Goal: Entertainment & Leisure: Consume media (video, audio)

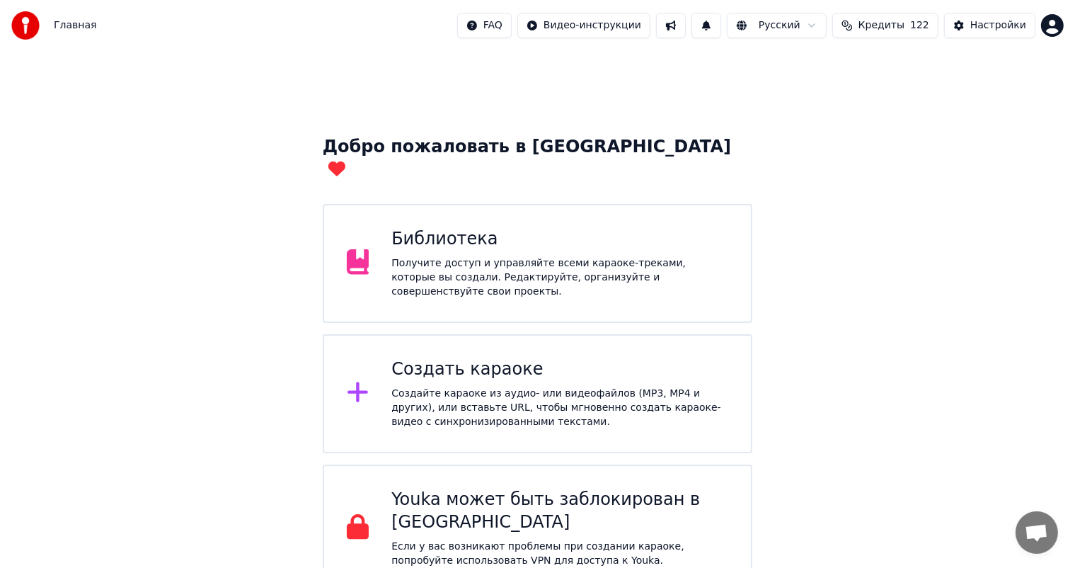
click at [401, 228] on div "Библиотека" at bounding box center [559, 239] width 337 height 23
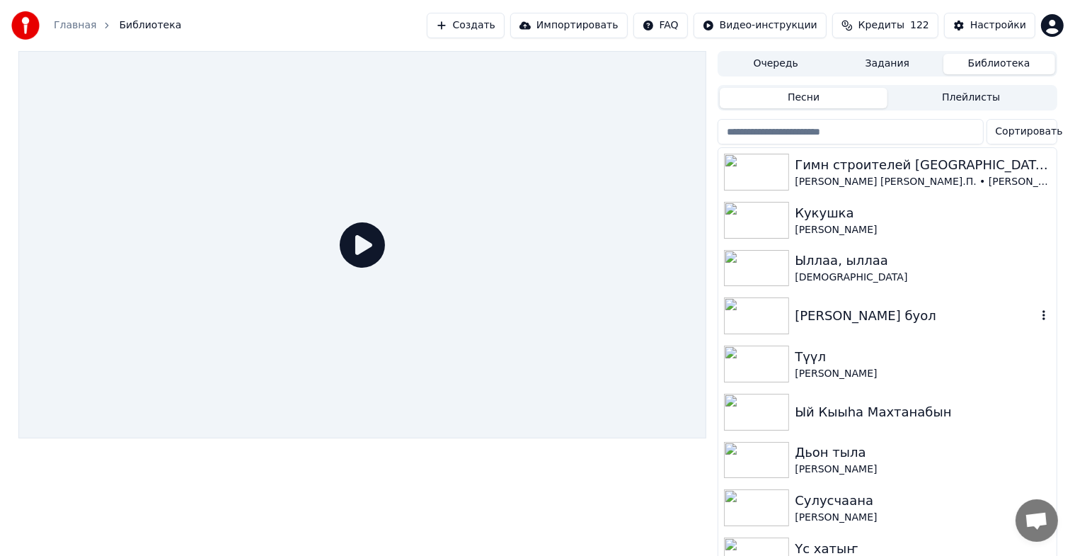
click at [777, 320] on img at bounding box center [756, 315] width 65 height 37
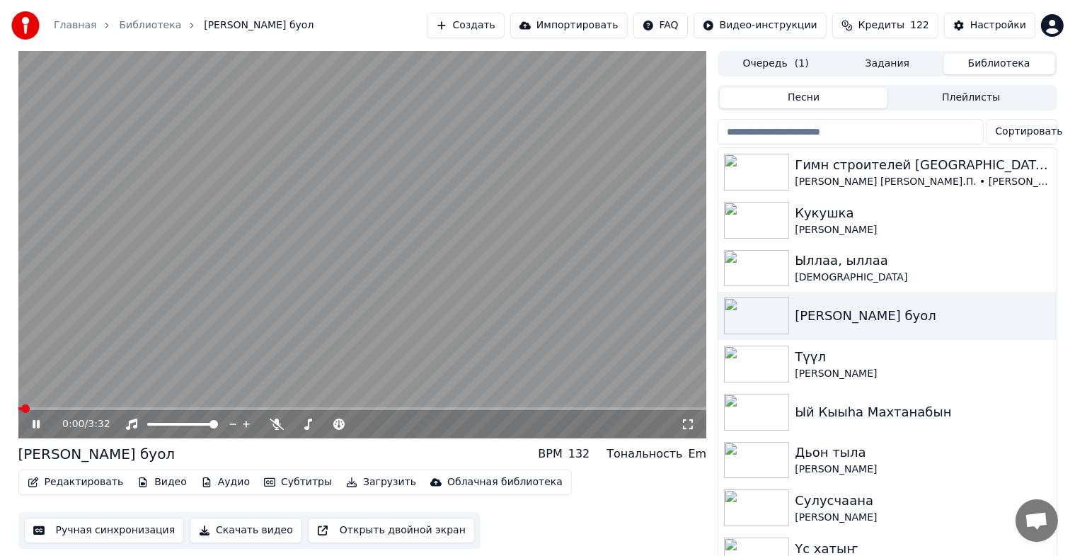
click at [689, 422] on icon at bounding box center [688, 423] width 14 height 11
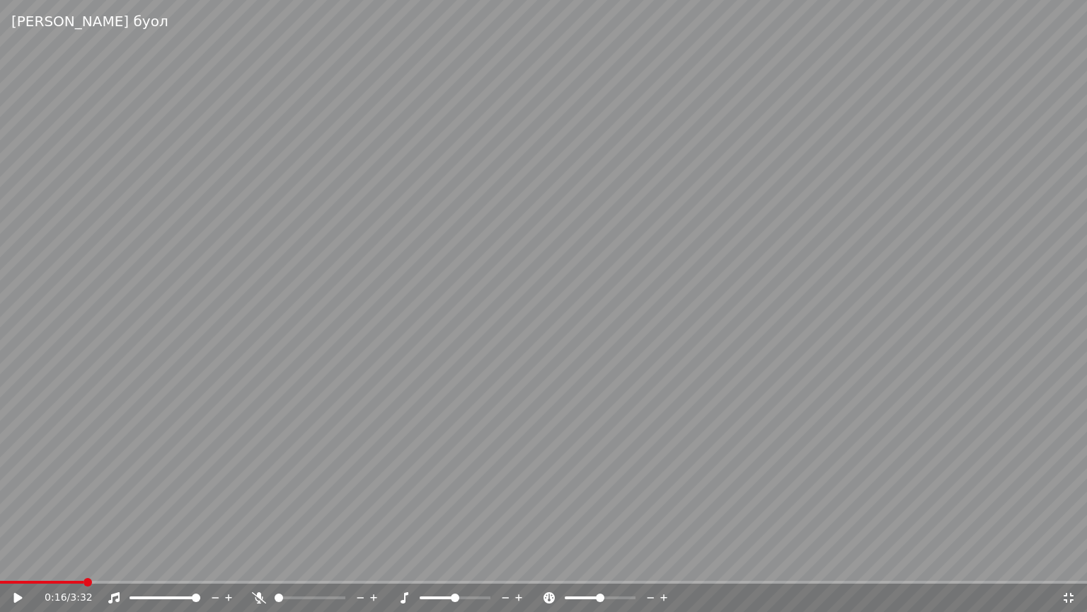
click at [52, 567] on span at bounding box center [42, 581] width 84 height 3
click at [17, 567] on icon at bounding box center [18, 597] width 8 height 10
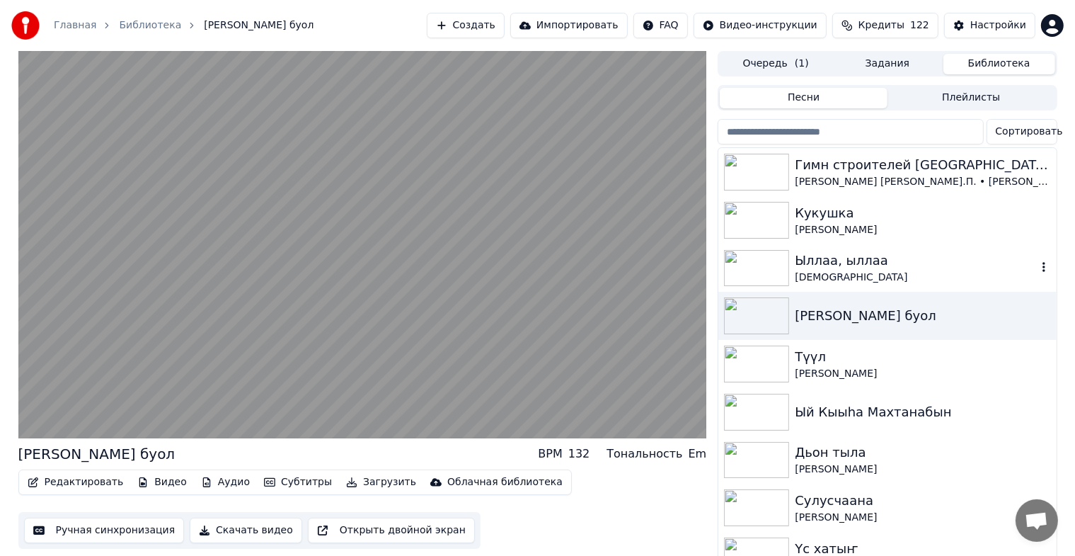
click at [819, 263] on div "Ыллаа, ыллаа" at bounding box center [915, 261] width 241 height 20
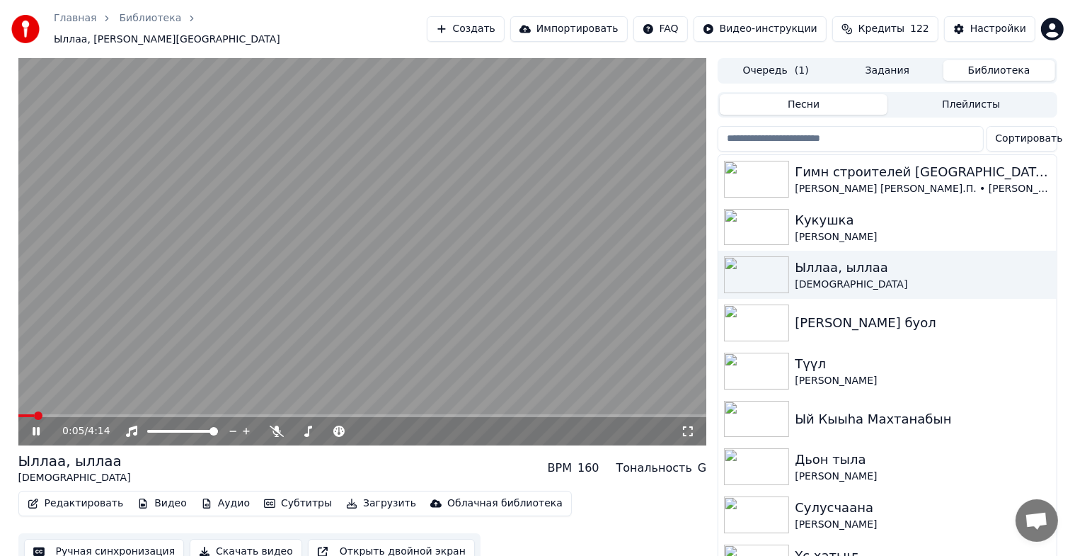
click at [39, 427] on icon at bounding box center [36, 431] width 7 height 8
click at [39, 426] on icon at bounding box center [36, 431] width 8 height 10
click at [185, 326] on video at bounding box center [362, 251] width 689 height 387
